Goal: Information Seeking & Learning: Learn about a topic

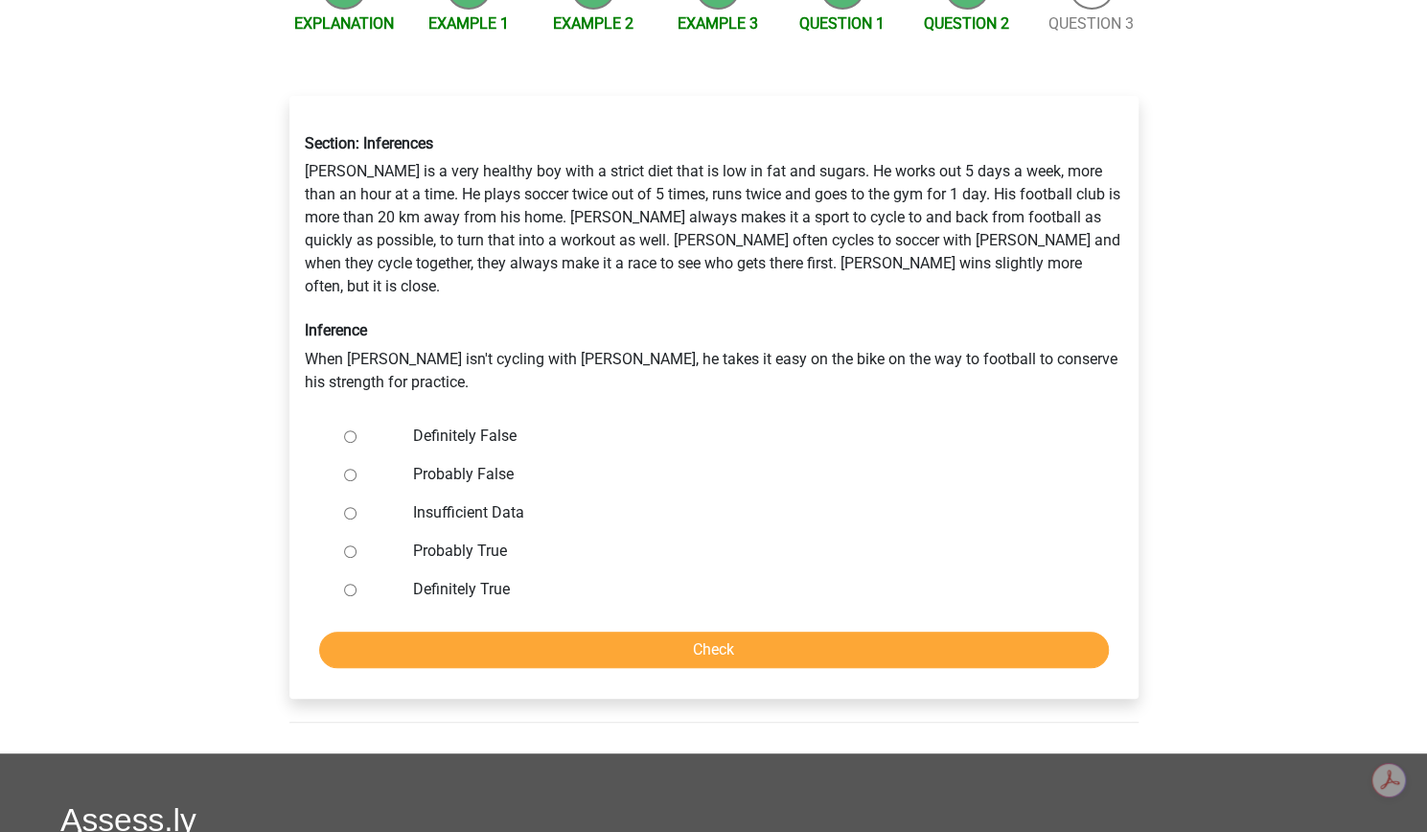
scroll to position [261, 0]
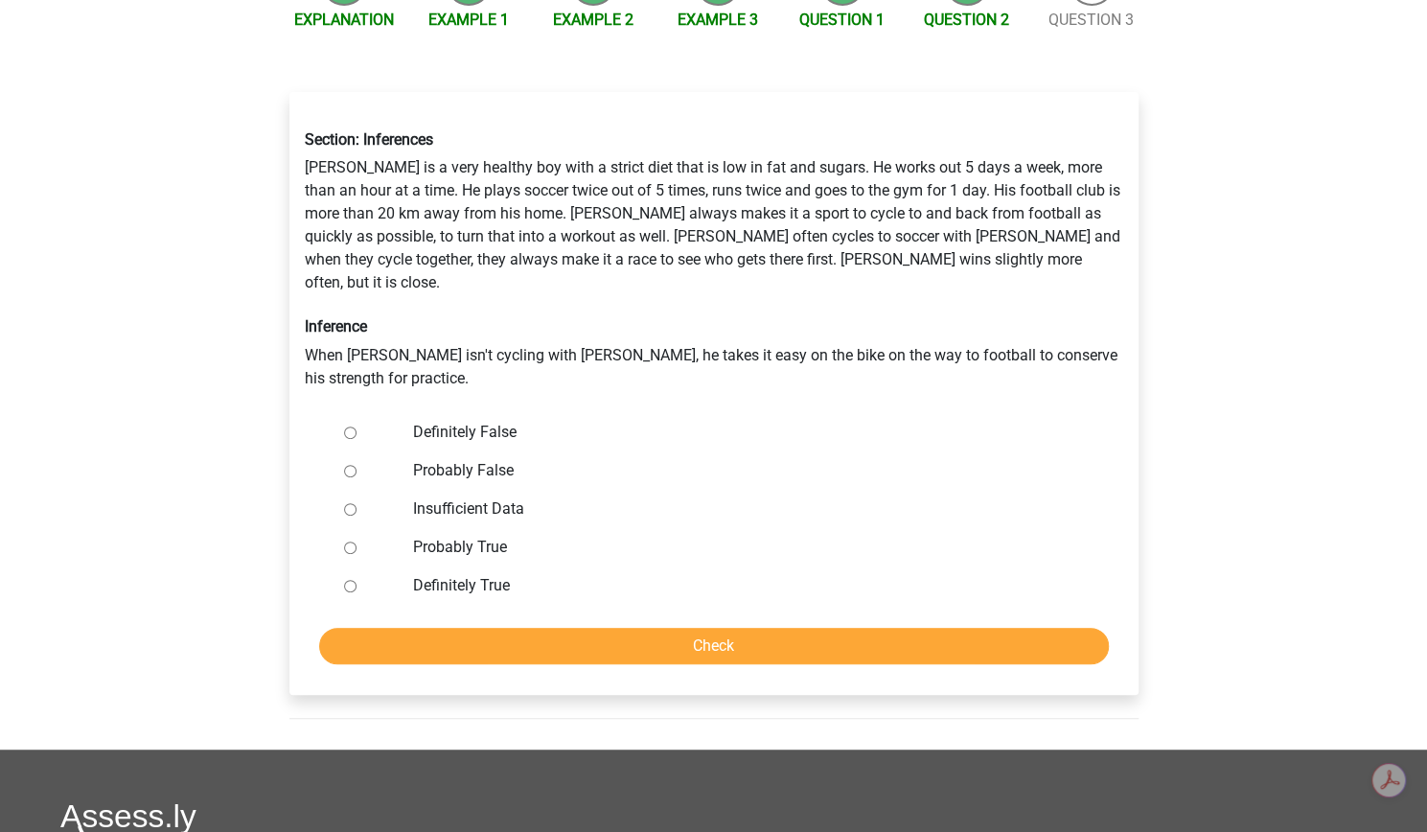
click at [381, 490] on div at bounding box center [368, 471] width 63 height 38
click at [357, 477] on input "Probably False" at bounding box center [350, 471] width 12 height 12
radio input "true"
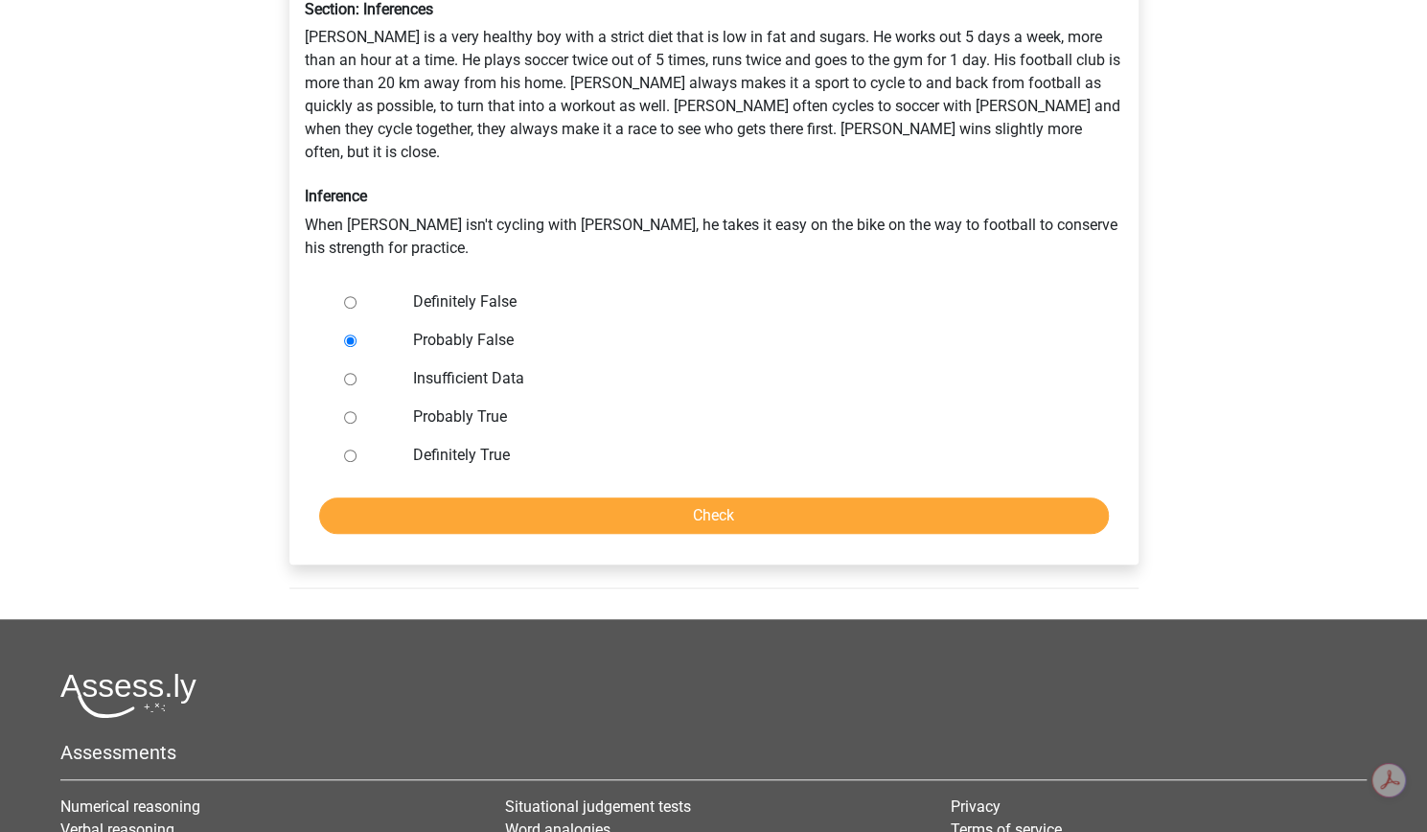
scroll to position [406, 0]
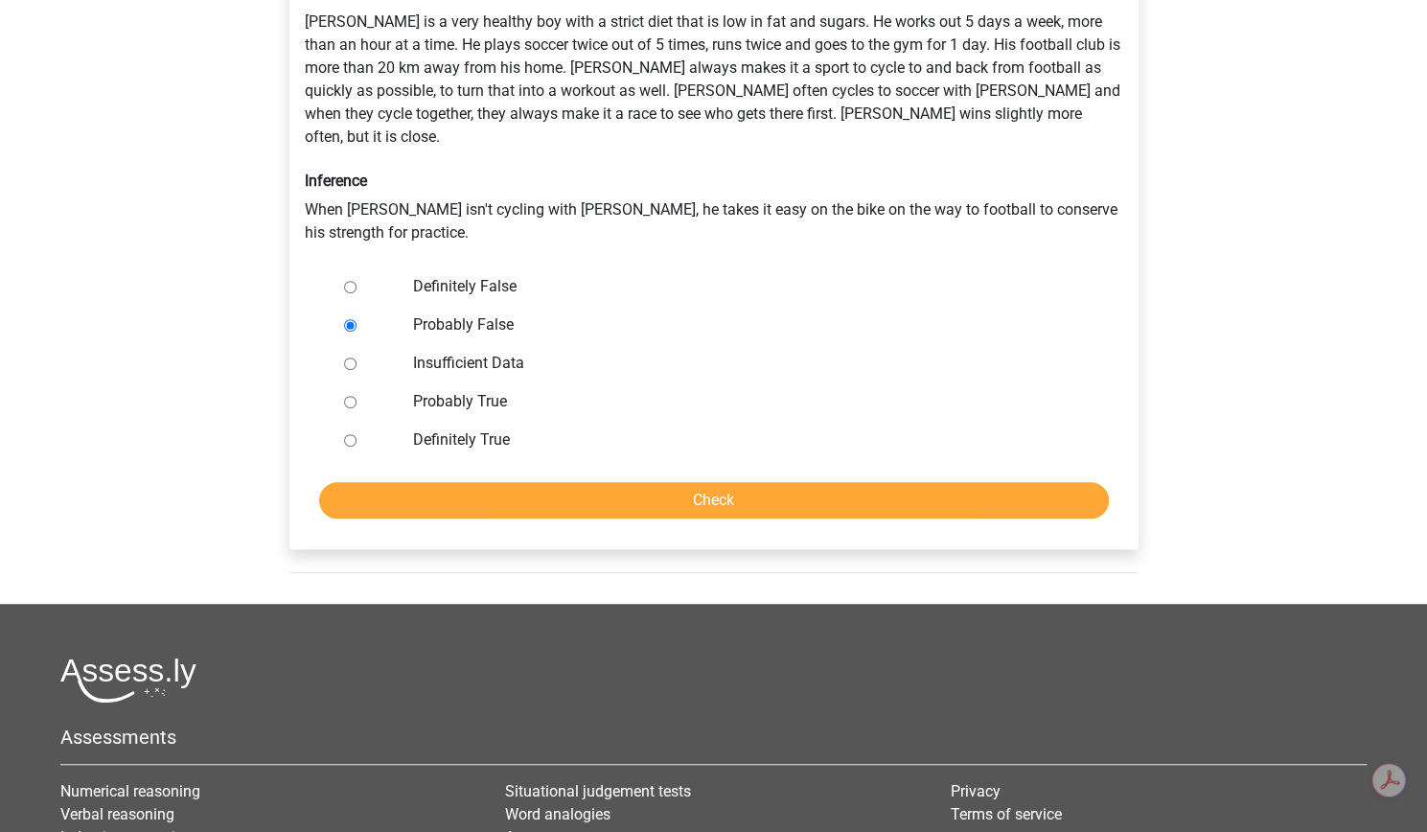
click at [357, 293] on input "Definitely False" at bounding box center [350, 287] width 12 height 12
radio input "true"
click at [765, 519] on input "Check" at bounding box center [714, 500] width 790 height 36
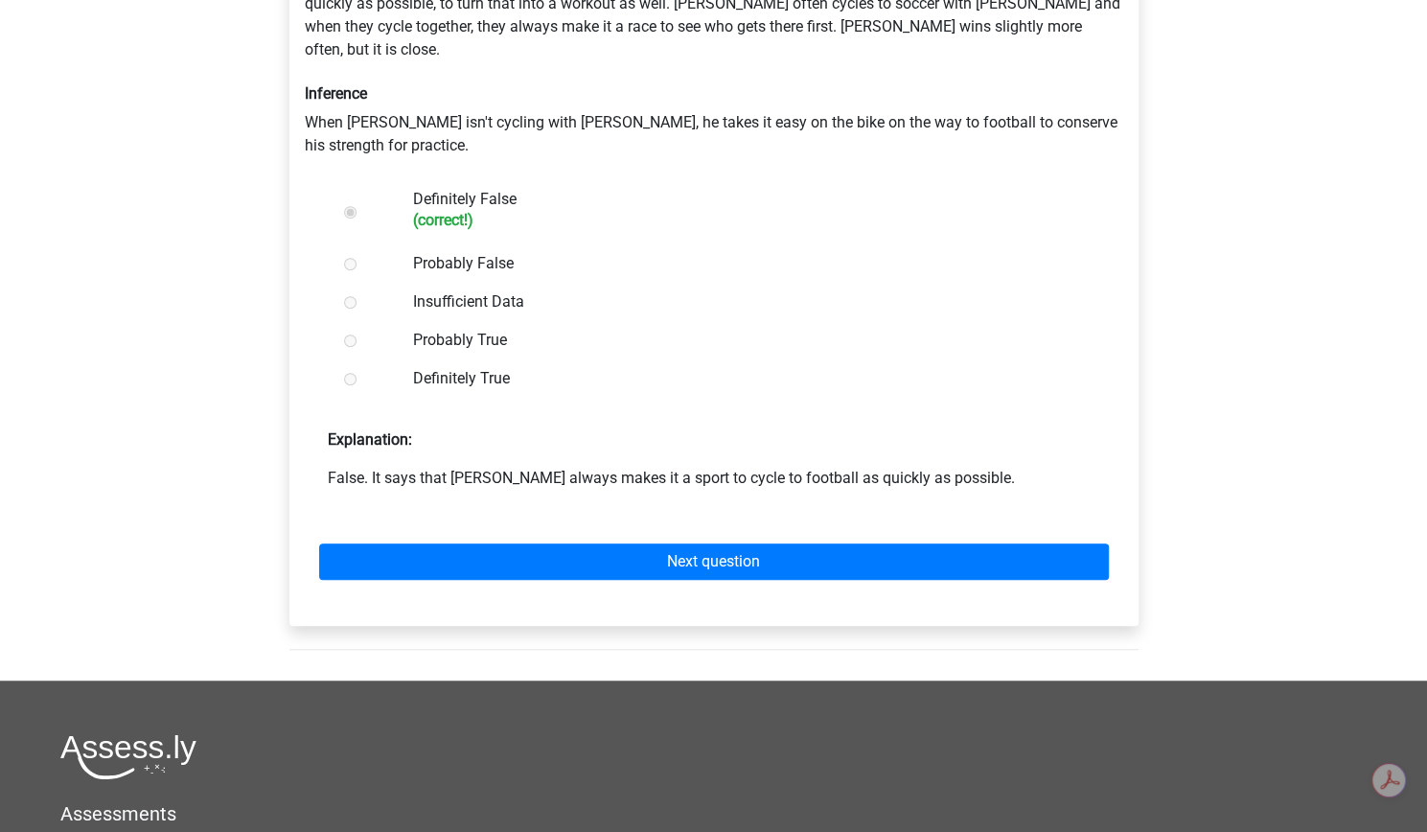
scroll to position [495, 0]
click at [897, 228] on h6 "(correct!)" at bounding box center [744, 219] width 663 height 18
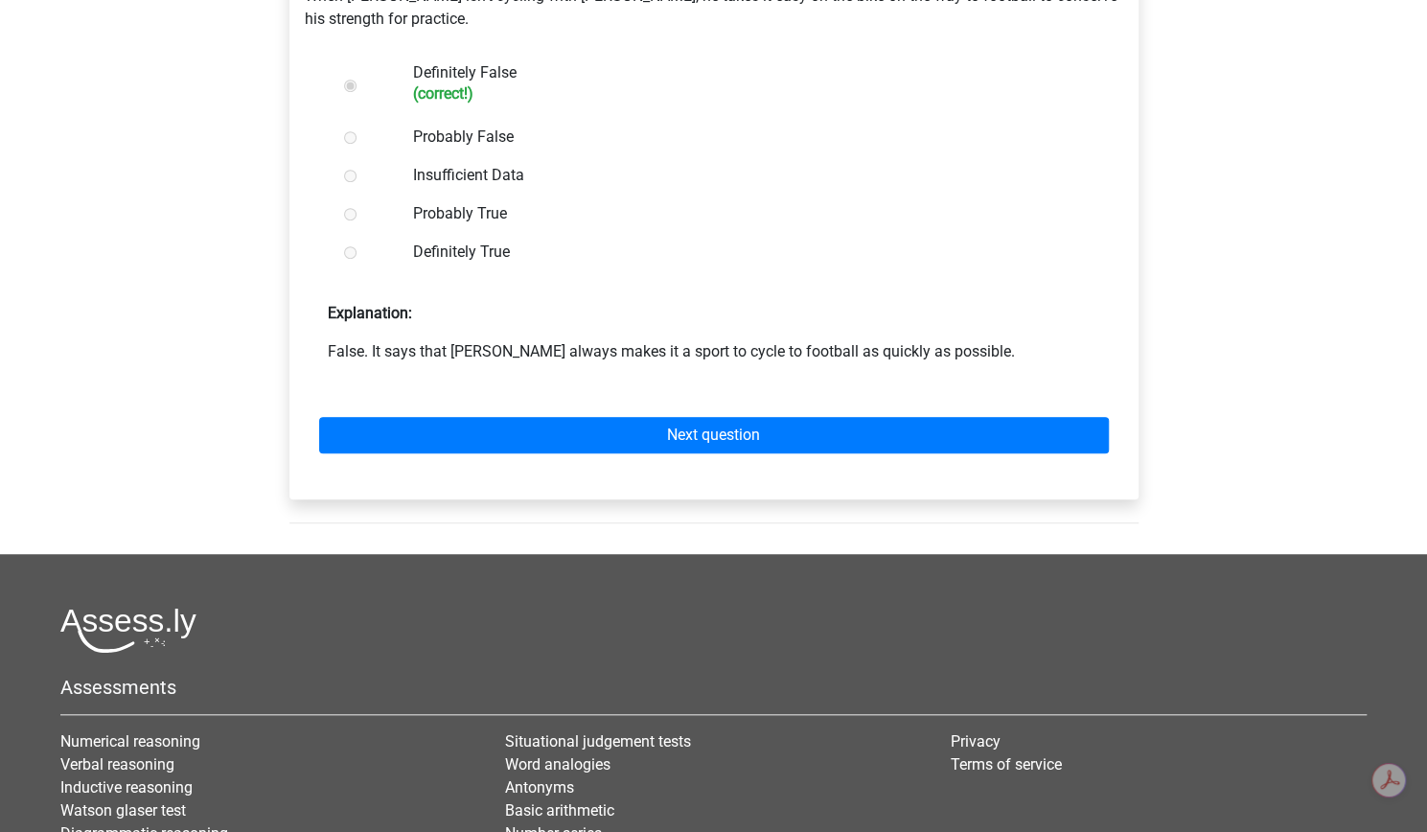
scroll to position [619, 0]
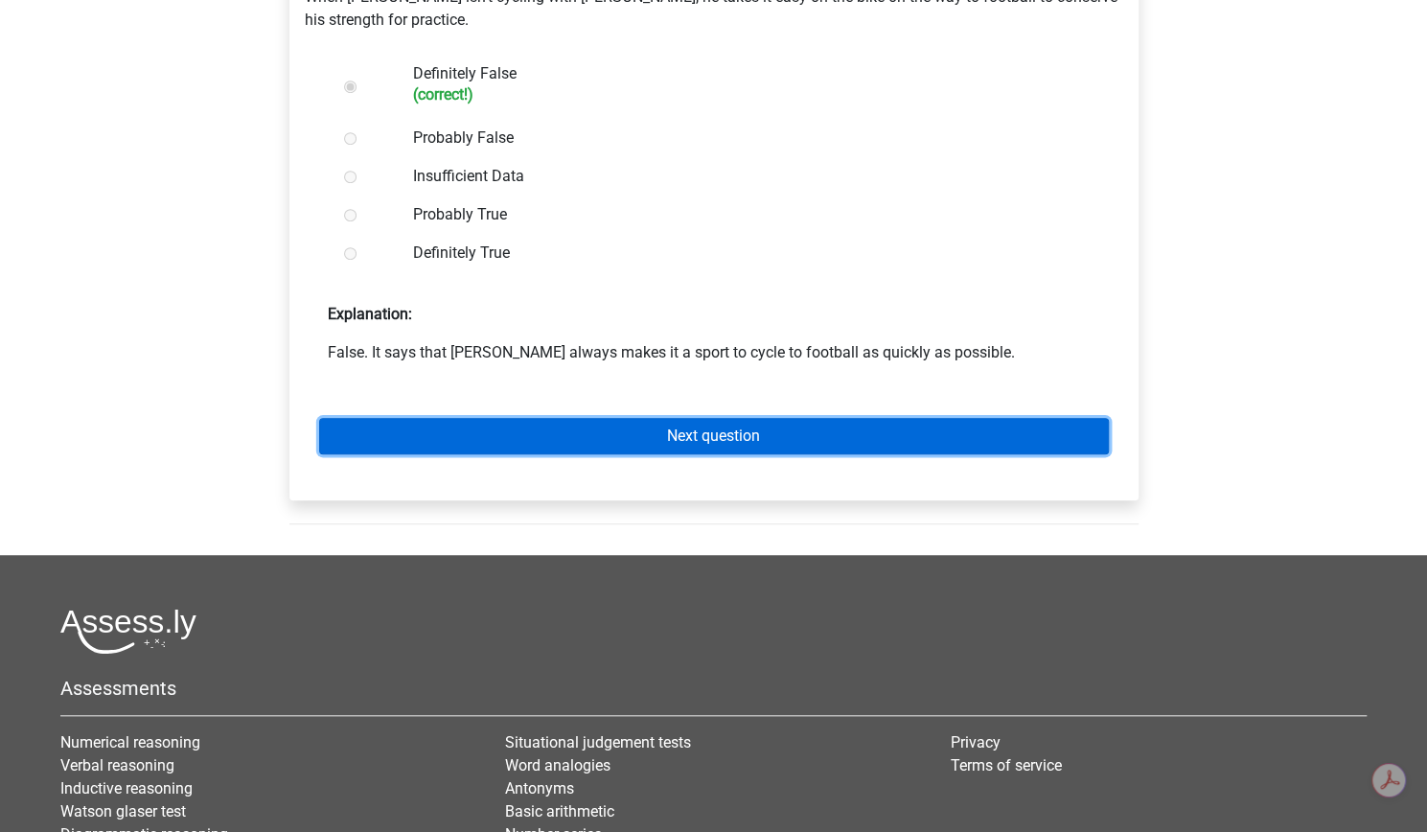
click at [709, 454] on link "Next question" at bounding box center [714, 436] width 790 height 36
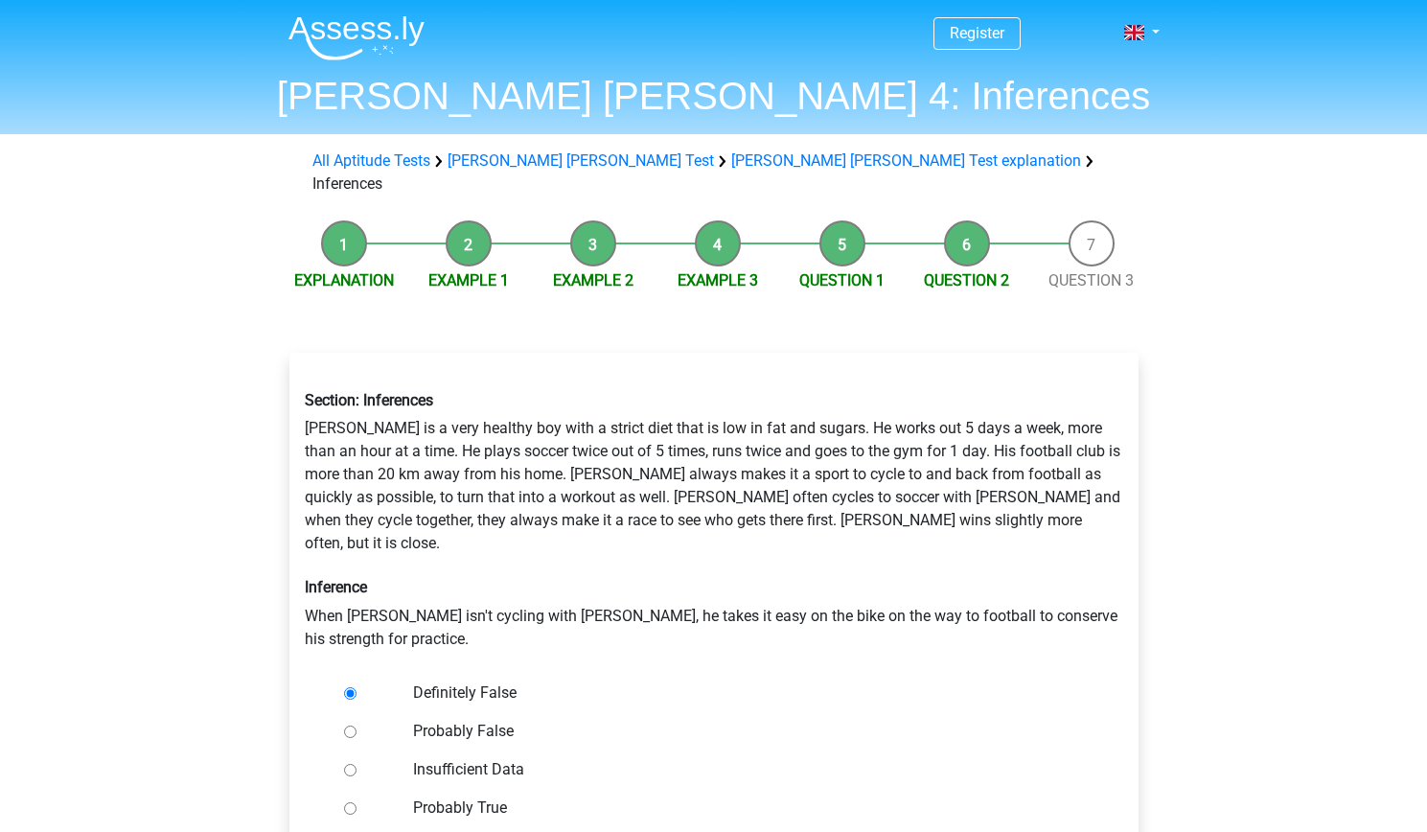
scroll to position [406, 0]
